Goal: Transaction & Acquisition: Purchase product/service

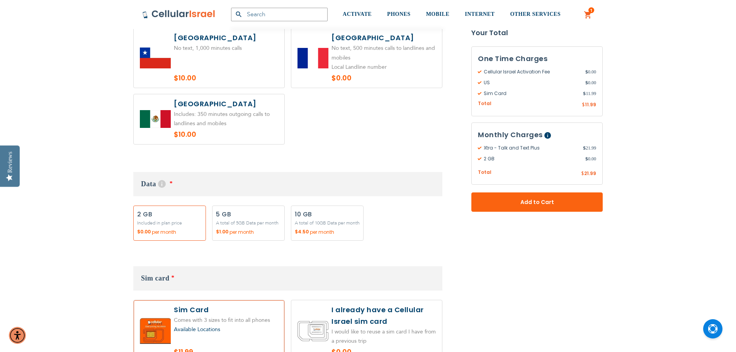
scroll to position [610, 0]
type input "[EMAIL_ADDRESS][PERSON_NAME][DOMAIN_NAME]"
click at [271, 215] on label "Add" at bounding box center [248, 222] width 73 height 35
radio input "true"
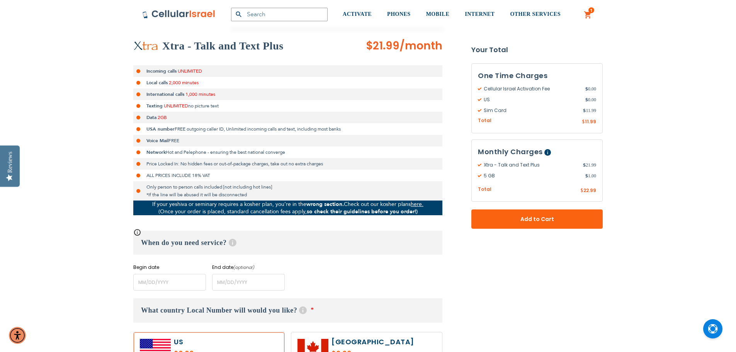
scroll to position [136, 0]
click at [179, 279] on input "name" at bounding box center [169, 282] width 73 height 17
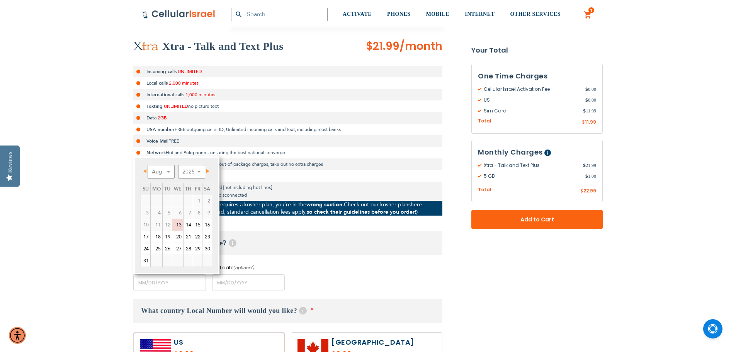
click at [206, 172] on link "Next" at bounding box center [207, 171] width 10 height 10
click at [155, 201] on link "1" at bounding box center [157, 201] width 12 height 12
type input "[DATE]"
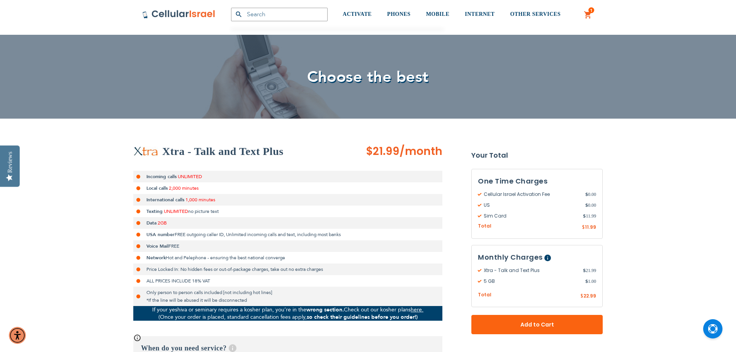
scroll to position [0, 0]
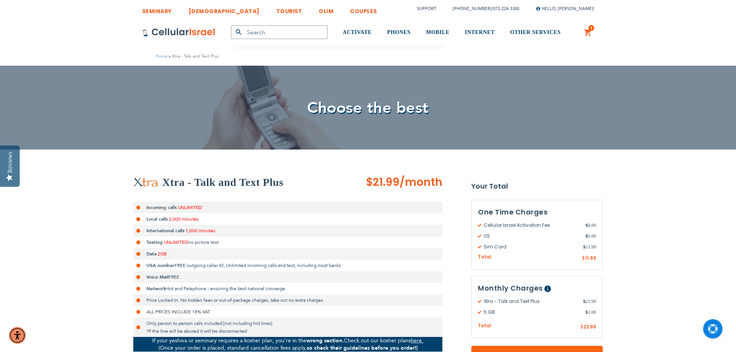
click at [588, 34] on link "1 1 items My Cart" at bounding box center [588, 32] width 9 height 9
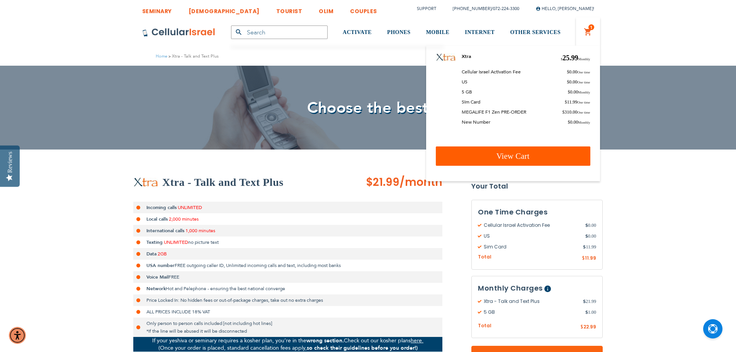
click at [493, 148] on link "View Cart" at bounding box center [513, 156] width 155 height 19
